Goal: Task Accomplishment & Management: Manage account settings

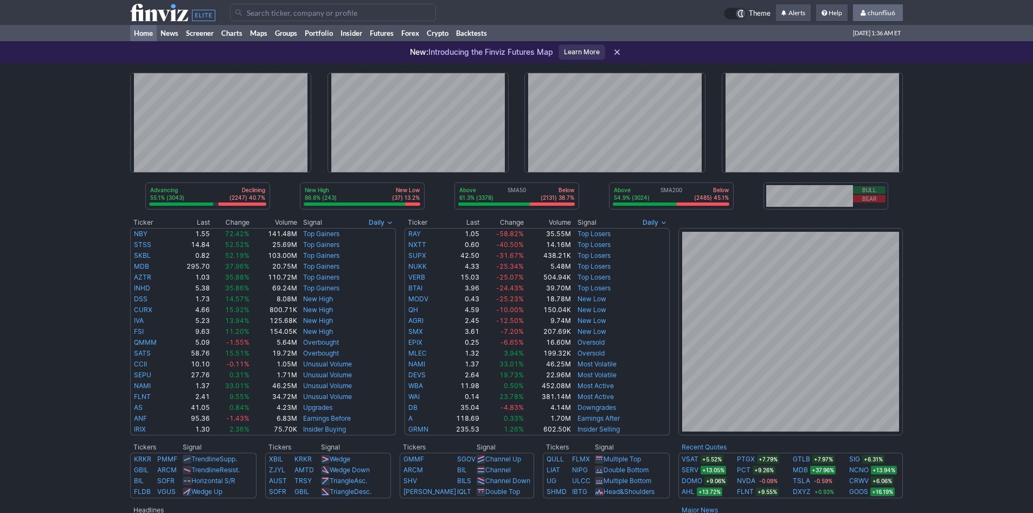
click at [874, 14] on span "chunfliu6" at bounding box center [882, 13] width 28 height 8
click at [858, 78] on link "Sign Out" at bounding box center [873, 80] width 61 height 17
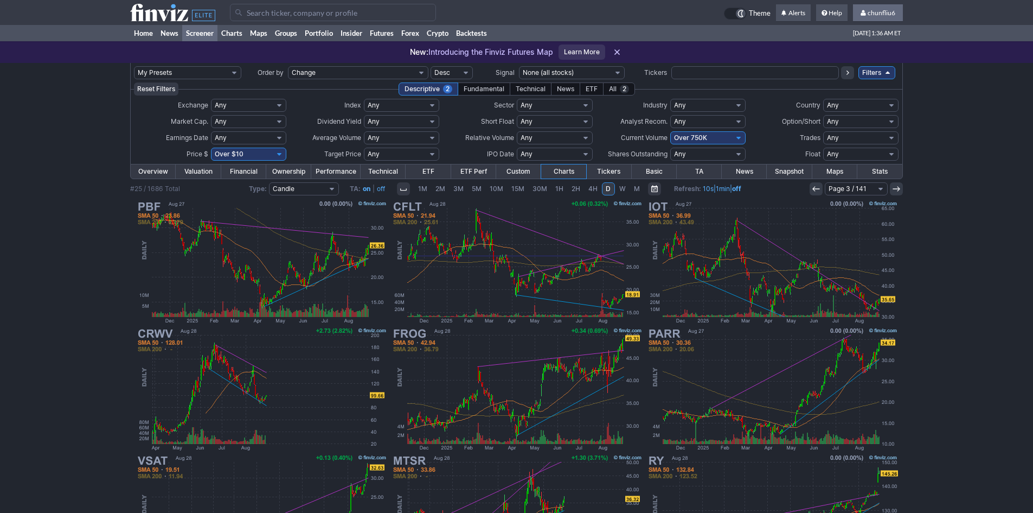
click at [883, 11] on span "chunfliu6" at bounding box center [882, 13] width 28 height 8
click at [861, 78] on link "Sign Out" at bounding box center [873, 80] width 61 height 17
